Goal: Navigation & Orientation: Find specific page/section

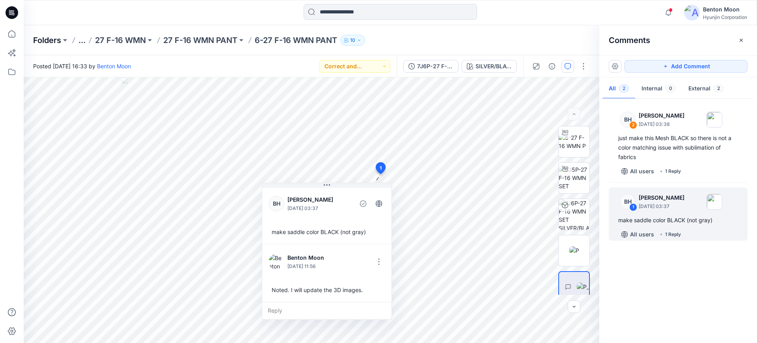
click at [43, 42] on p "Folders" at bounding box center [47, 40] width 28 height 11
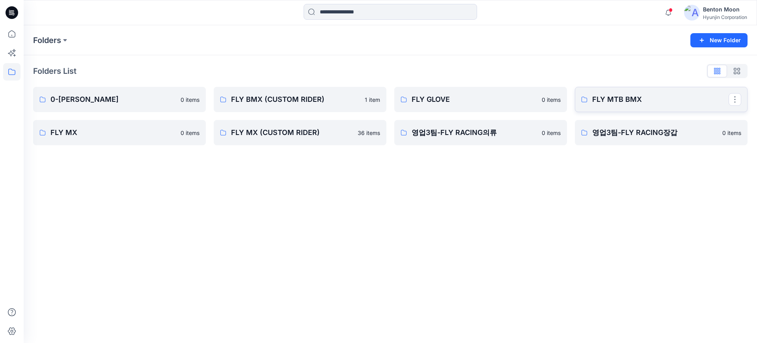
click at [636, 104] on p "FLY MTB BMX" at bounding box center [660, 99] width 136 height 11
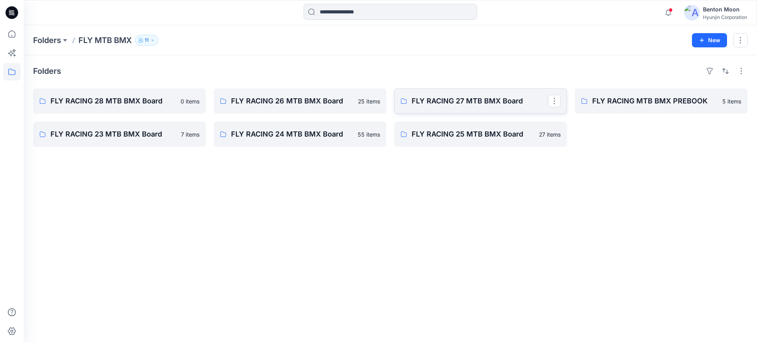
click at [452, 98] on p "FLY RACING 27 MTB BMX Board" at bounding box center [480, 100] width 136 height 11
click at [296, 102] on p "FLY RACING 26 MTB BMX Board" at bounding box center [299, 100] width 136 height 11
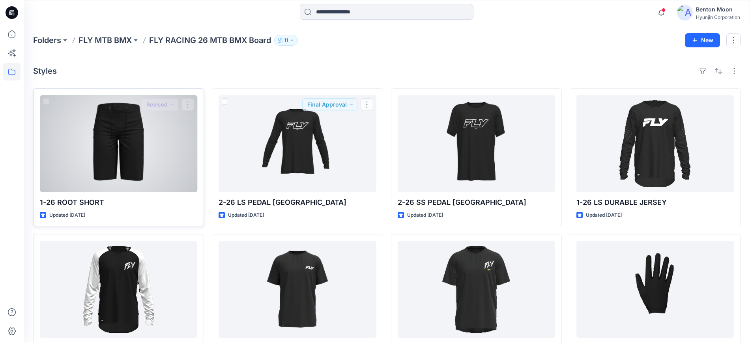
click at [154, 169] on div at bounding box center [118, 143] width 157 height 97
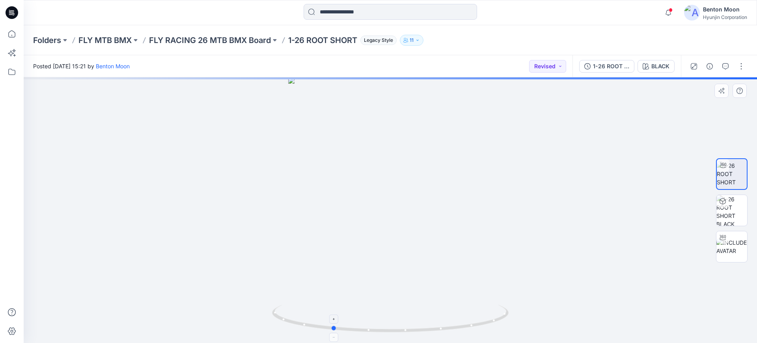
drag, startPoint x: 444, startPoint y: 306, endPoint x: 387, endPoint y: 306, distance: 57.6
click at [387, 306] on icon at bounding box center [391, 319] width 239 height 30
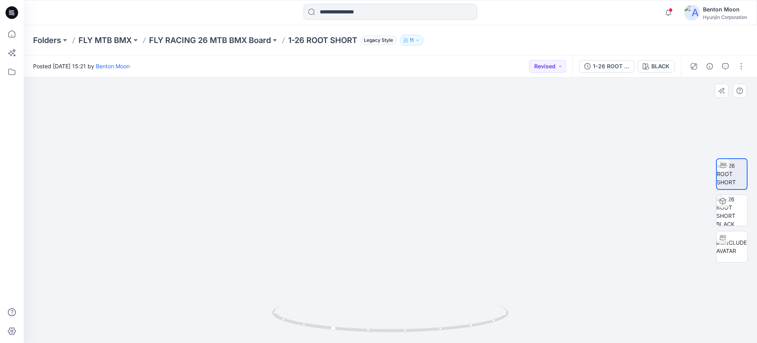
drag, startPoint x: 402, startPoint y: 211, endPoint x: 410, endPoint y: 77, distance: 134.0
click at [410, 77] on img at bounding box center [389, 65] width 425 height 553
drag, startPoint x: 412, startPoint y: 198, endPoint x: 412, endPoint y: 162, distance: 36.7
drag, startPoint x: 412, startPoint y: 186, endPoint x: 412, endPoint y: 206, distance: 20.1
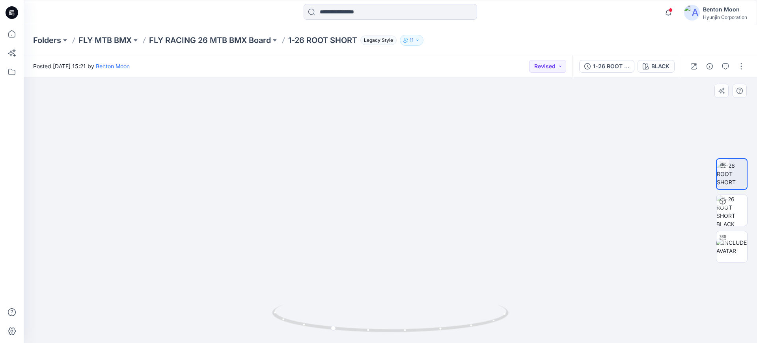
click at [412, 206] on img at bounding box center [390, 27] width 489 height 631
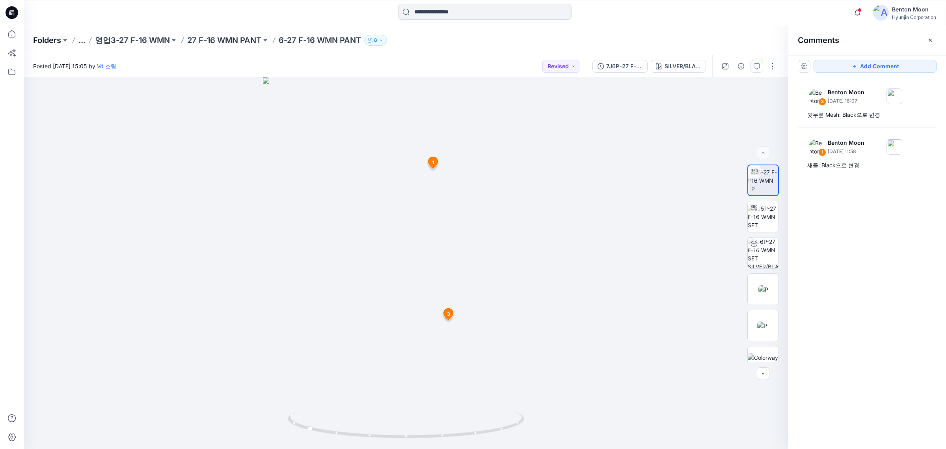
click at [51, 39] on p "Folders" at bounding box center [47, 40] width 28 height 11
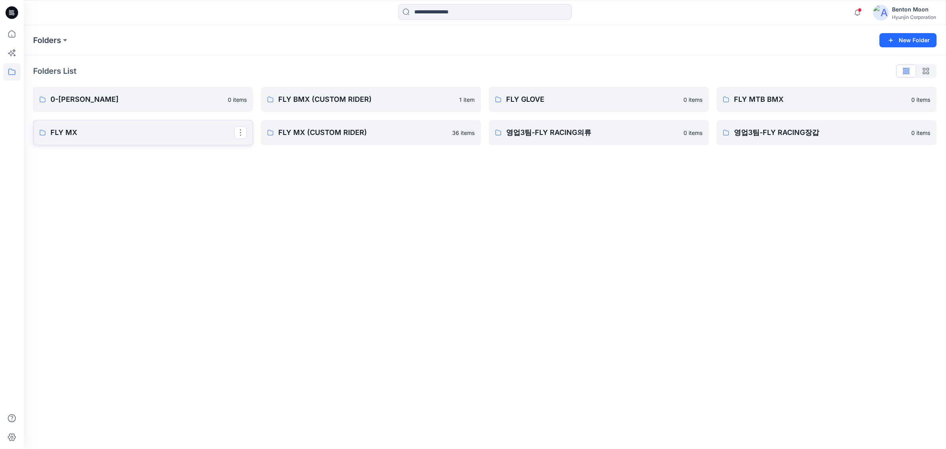
click at [144, 134] on p "FLY MX" at bounding box center [142, 132] width 184 height 11
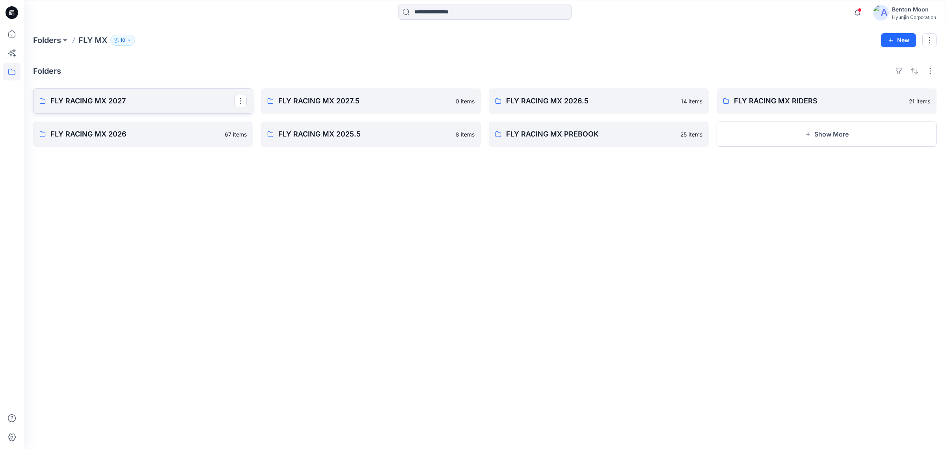
click at [184, 106] on p "FLY RACING MX 2027" at bounding box center [142, 100] width 184 height 11
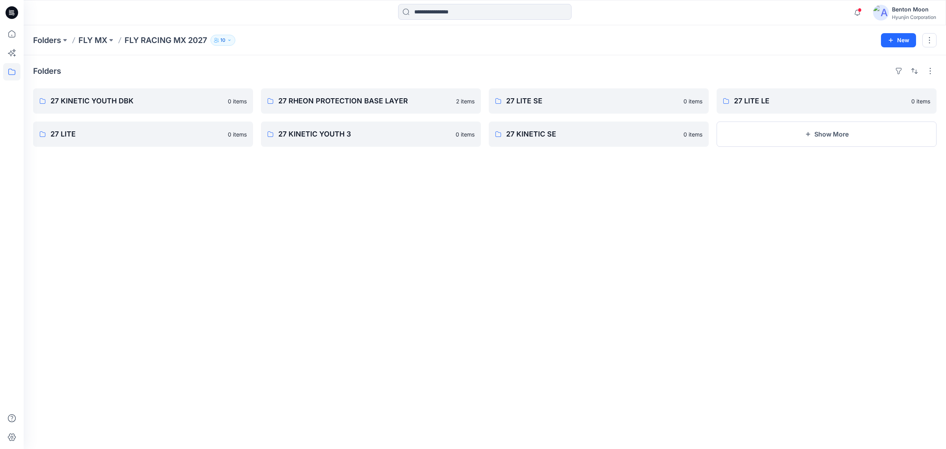
click at [720, 148] on div "Folders 27 KINETIC YOUTH DBK 0 items 27 LITE 0 items 27 RHEON PROTECTION BASE L…" at bounding box center [485, 252] width 923 height 394
click at [747, 137] on button "Show More" at bounding box center [827, 133] width 220 height 25
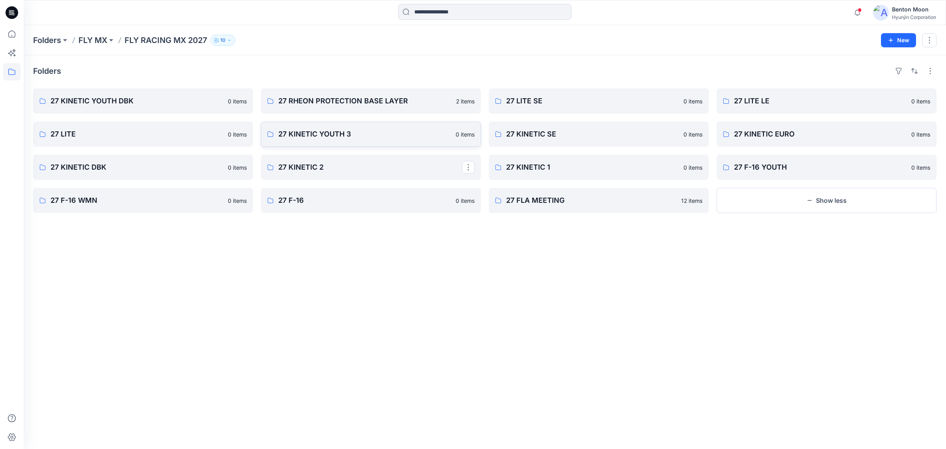
click at [357, 129] on p "27 KINETIC YOUTH 3" at bounding box center [364, 134] width 173 height 11
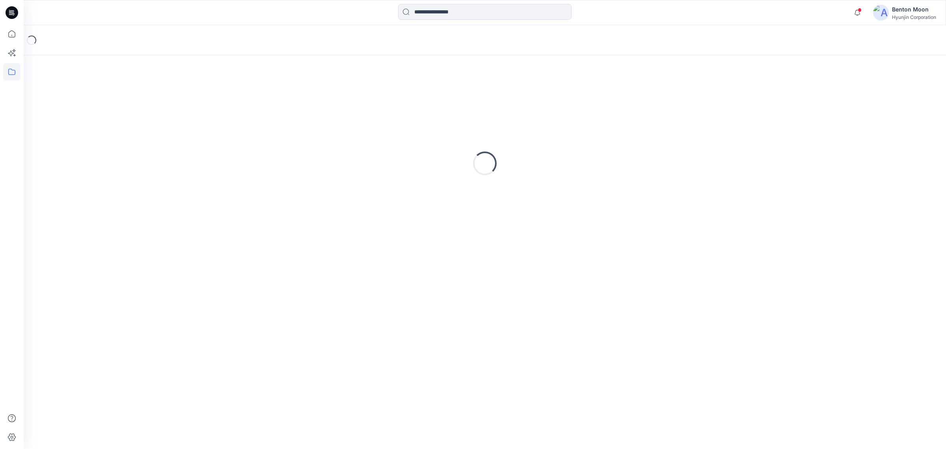
click at [357, 129] on div "Loading..." at bounding box center [485, 163] width 904 height 197
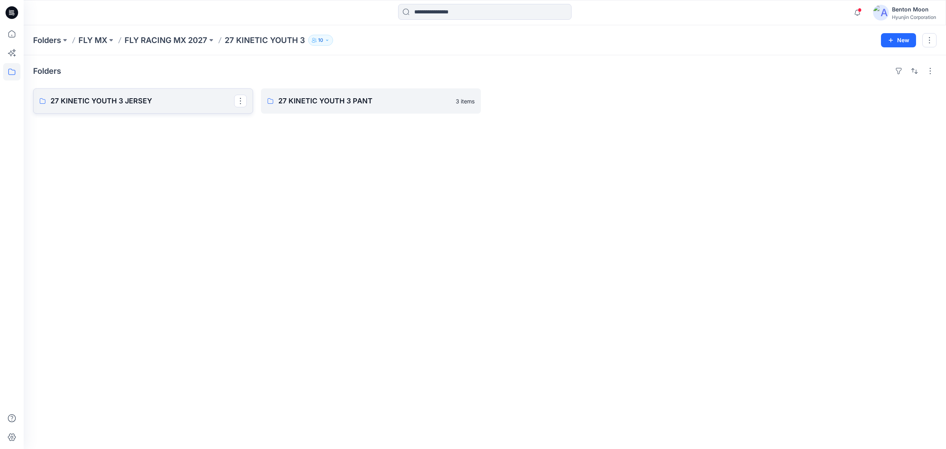
click at [148, 97] on p "27 KINETIC YOUTH 3 JERSEY" at bounding box center [142, 100] width 184 height 11
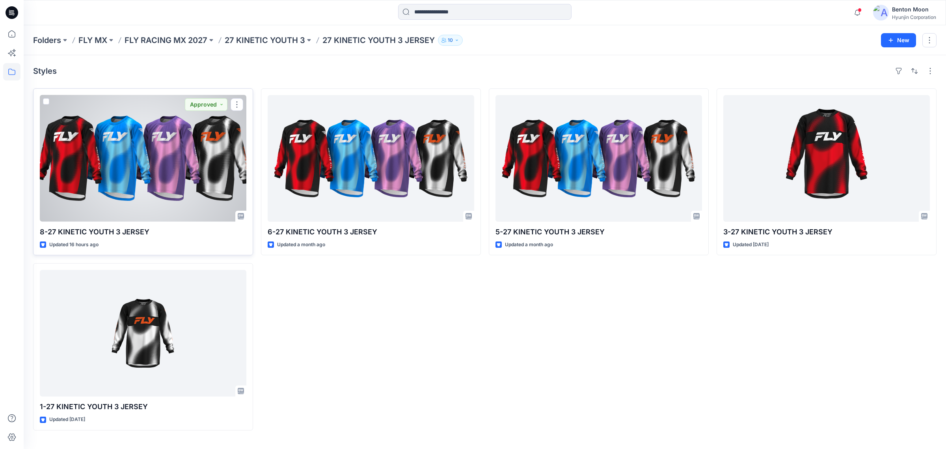
click at [183, 176] on div at bounding box center [143, 158] width 207 height 127
click at [170, 173] on div at bounding box center [143, 158] width 207 height 127
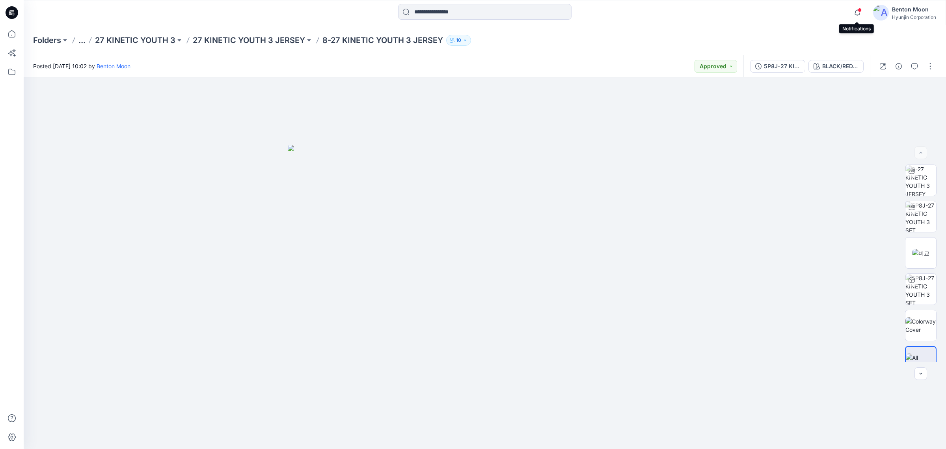
click at [858, 12] on span at bounding box center [860, 10] width 4 height 4
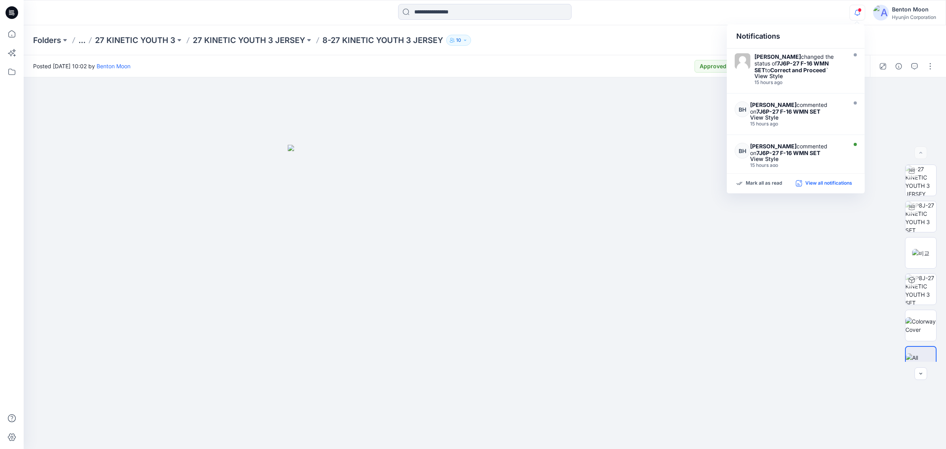
click at [818, 181] on p "View all notifications" at bounding box center [829, 183] width 47 height 7
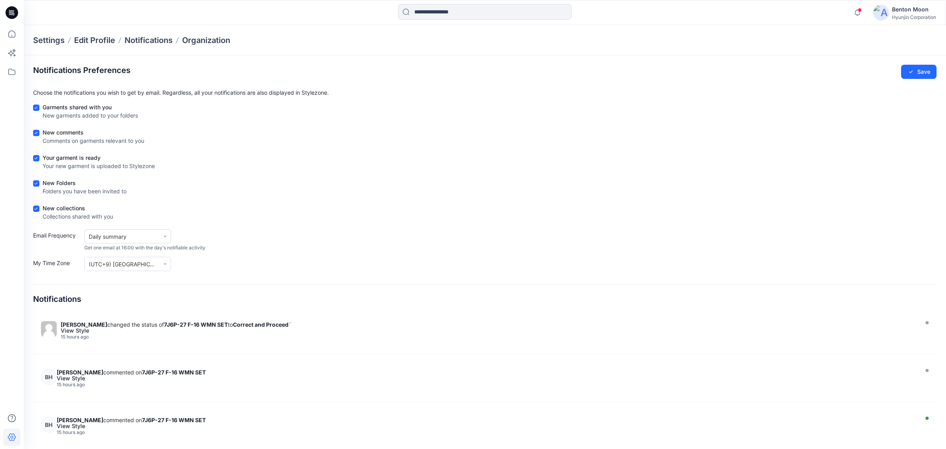
click at [440, 224] on form "Garments shared with you New garments added to your folders New comments Commen…" at bounding box center [485, 187] width 904 height 168
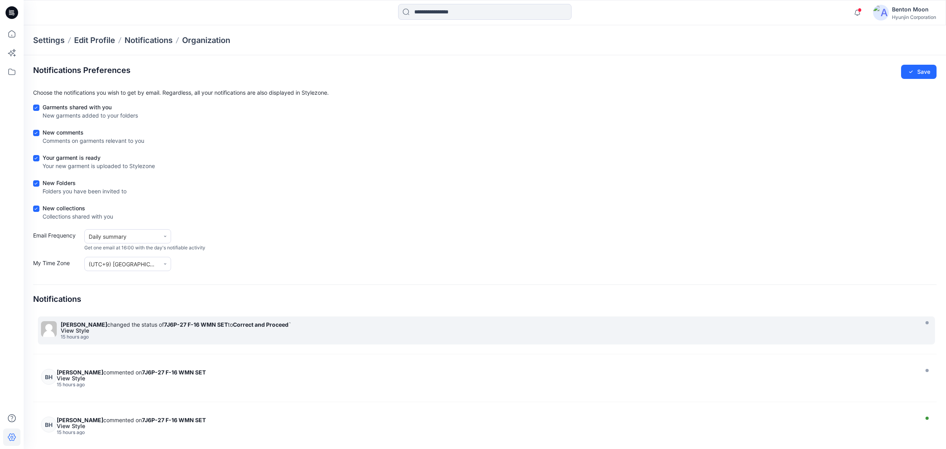
click at [367, 321] on div "[PERSON_NAME] changed the status of 7J6P-27 F-16 WMN SET to Correct and Proceed…" at bounding box center [489, 324] width 856 height 7
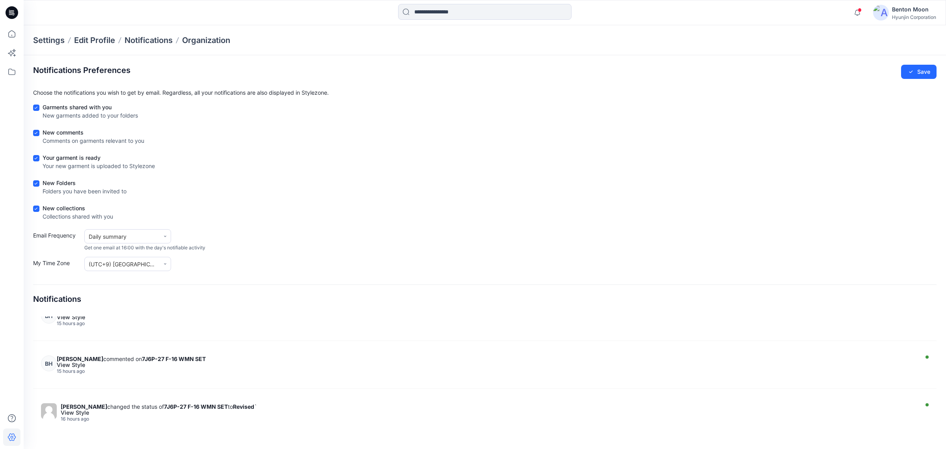
scroll to position [49, 0]
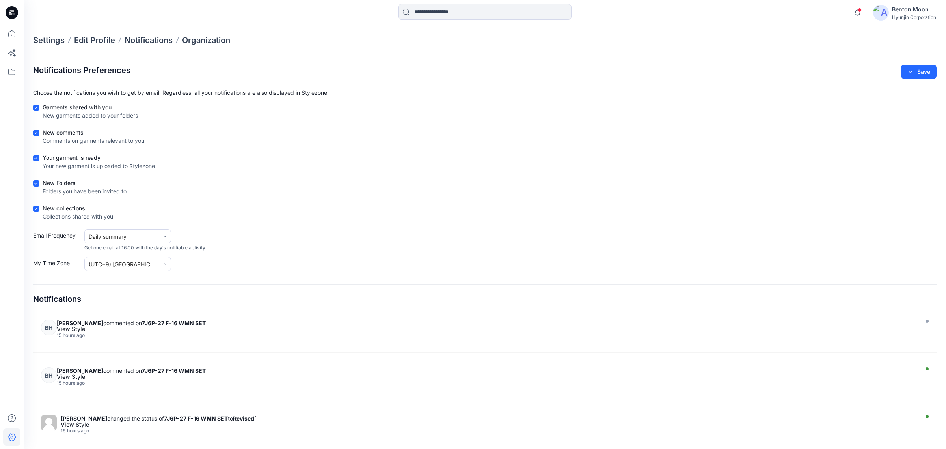
drag, startPoint x: 350, startPoint y: 145, endPoint x: 338, endPoint y: 138, distance: 13.4
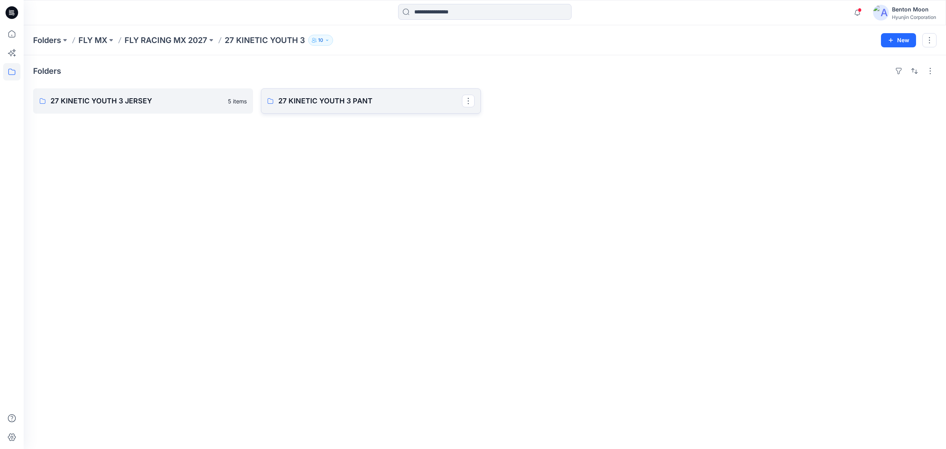
click at [305, 103] on p "27 KINETIC YOUTH 3 PANT" at bounding box center [370, 100] width 184 height 11
click at [178, 103] on p "27 KINETIC YOUTH 3 JERSEY" at bounding box center [142, 100] width 184 height 11
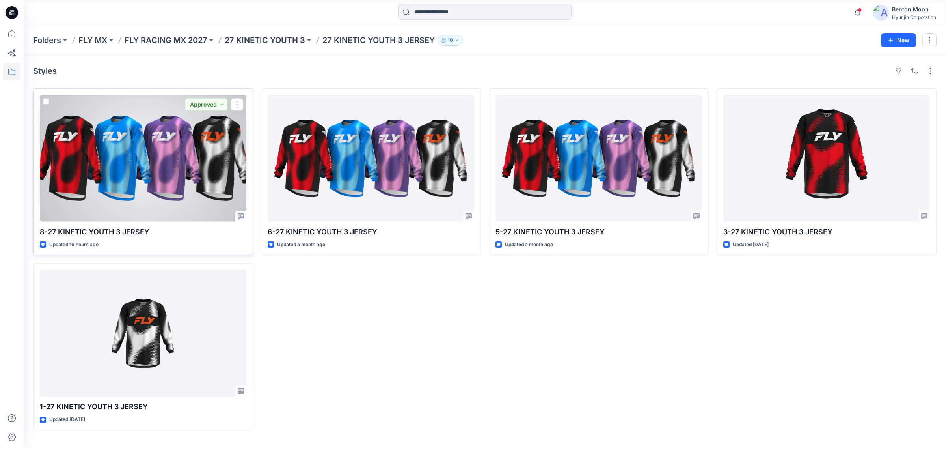
click at [117, 163] on div at bounding box center [143, 158] width 207 height 127
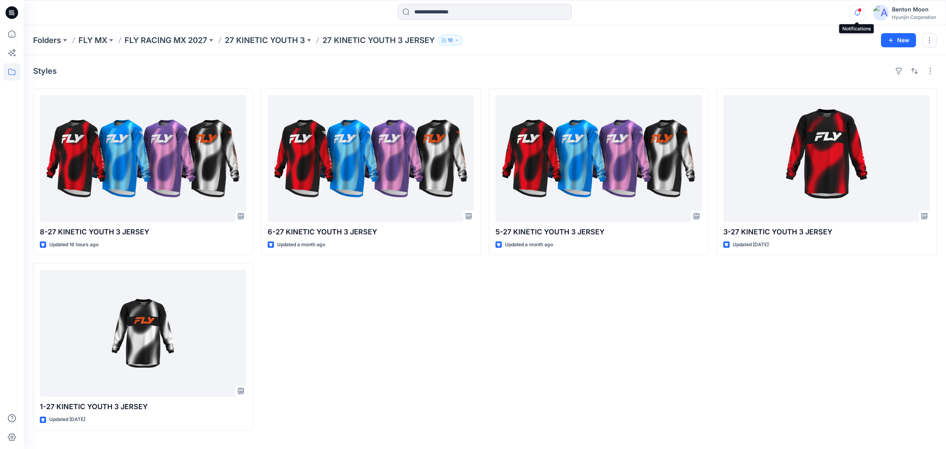
click at [853, 18] on icon "button" at bounding box center [857, 13] width 15 height 16
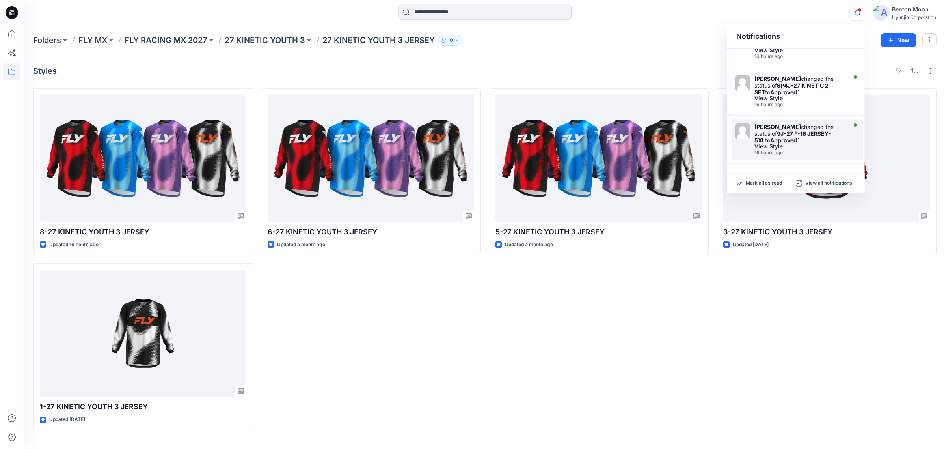
scroll to position [60, 0]
